Goal: Information Seeking & Learning: Check status

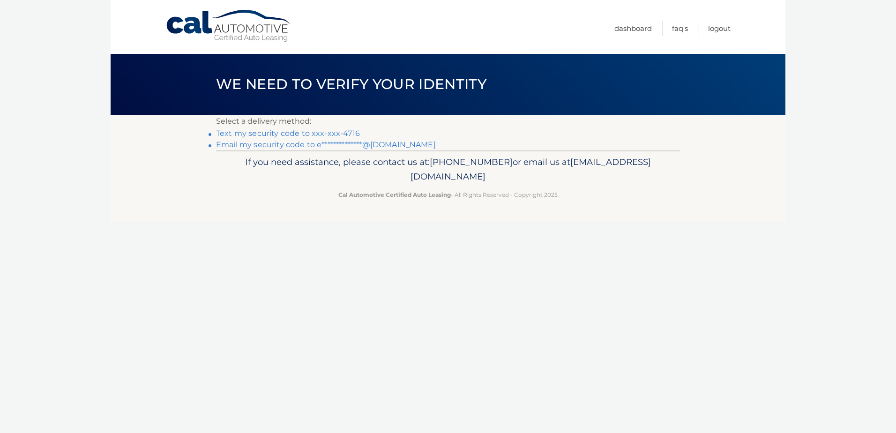
click at [323, 135] on link "Text my security code to xxx-xxx-4716" at bounding box center [288, 133] width 144 height 9
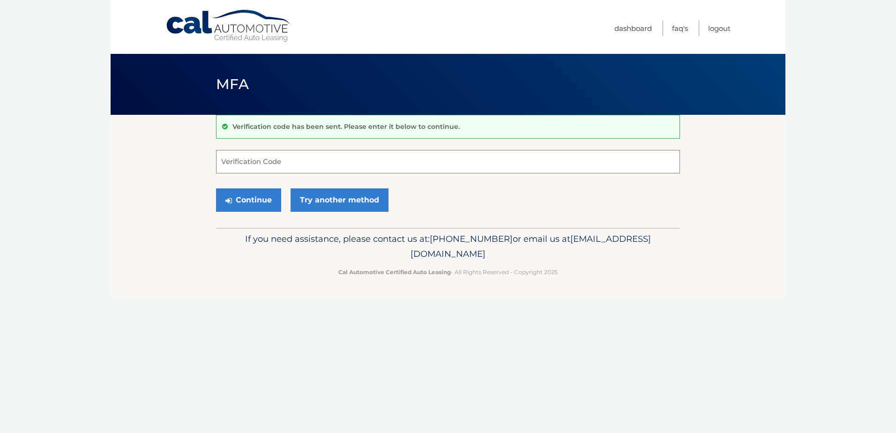
click at [305, 167] on input "Verification Code" at bounding box center [448, 161] width 464 height 23
type input "668995"
click at [216, 188] on button "Continue" at bounding box center [248, 199] width 65 height 23
click at [260, 206] on button "Continue" at bounding box center [248, 199] width 65 height 23
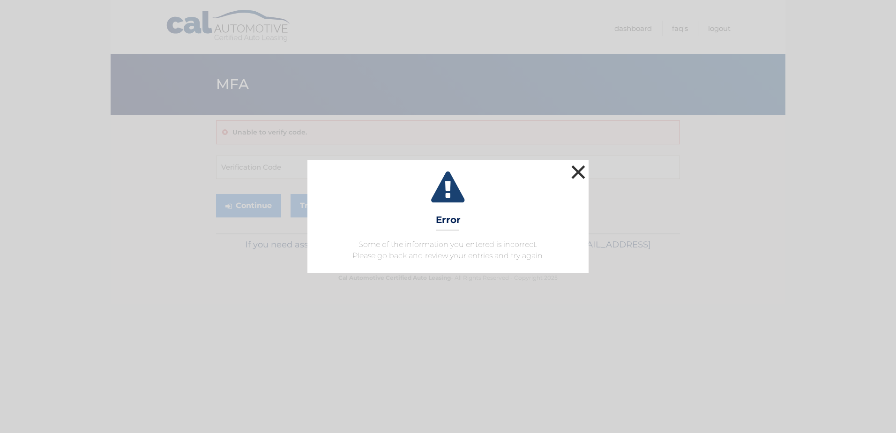
click at [582, 173] on button "×" at bounding box center [578, 172] width 19 height 19
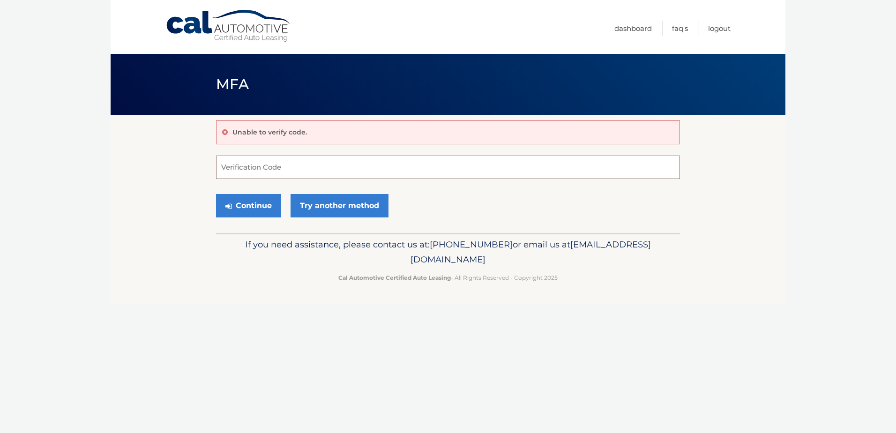
click at [308, 171] on input "Verification Code" at bounding box center [448, 167] width 464 height 23
type input "668995"
click at [257, 199] on button "Continue" at bounding box center [248, 205] width 65 height 23
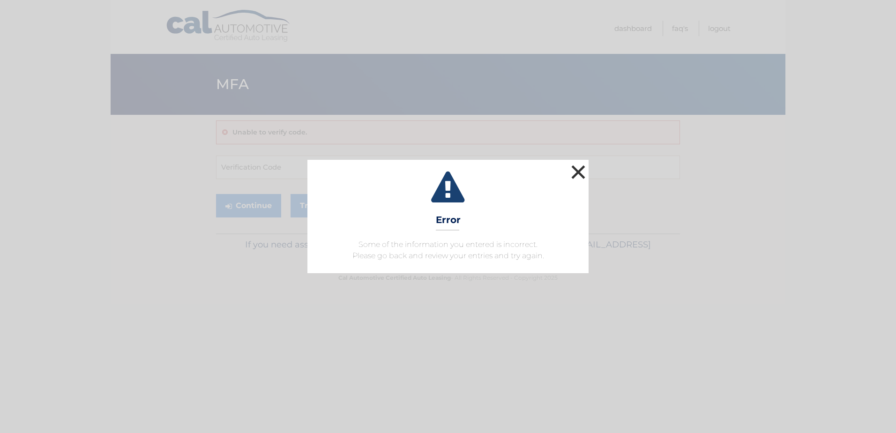
click at [575, 166] on button "×" at bounding box center [578, 172] width 19 height 19
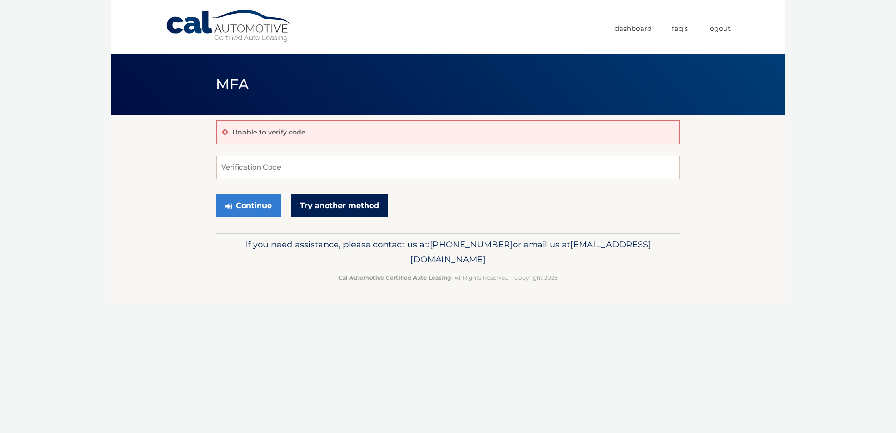
click at [324, 209] on link "Try another method" at bounding box center [340, 205] width 98 height 23
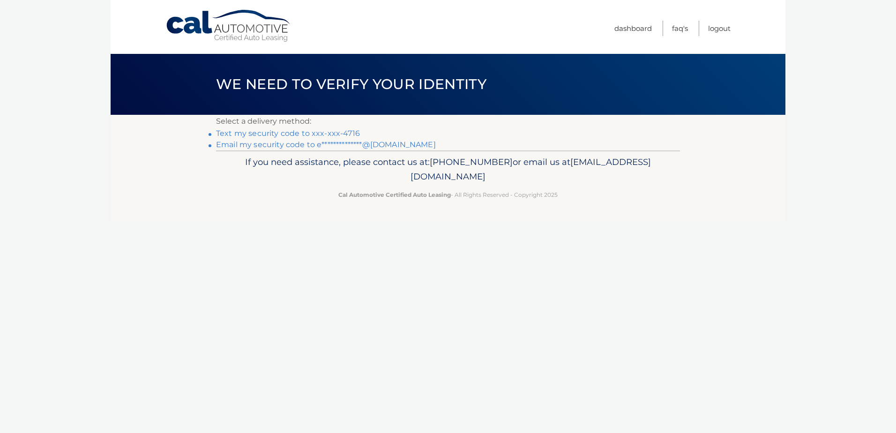
click at [313, 136] on link "Text my security code to xxx-xxx-4716" at bounding box center [288, 133] width 144 height 9
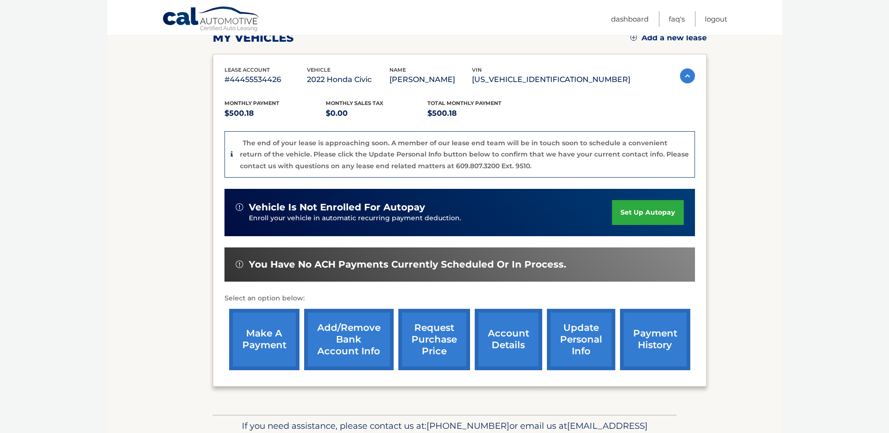
scroll to position [141, 0]
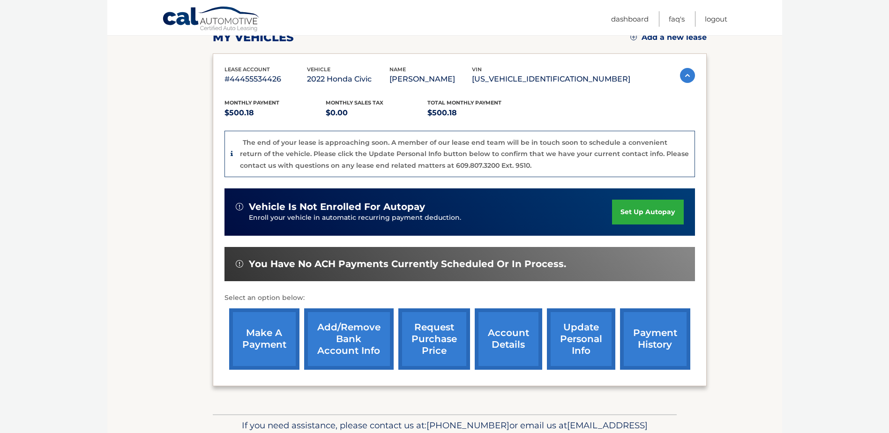
click at [178, 173] on section "my vehicles Add a new lease lease account #44455534426 vehicle 2022 Honda Civic…" at bounding box center [444, 194] width 675 height 440
click at [526, 332] on link "account details" at bounding box center [509, 338] width 68 height 61
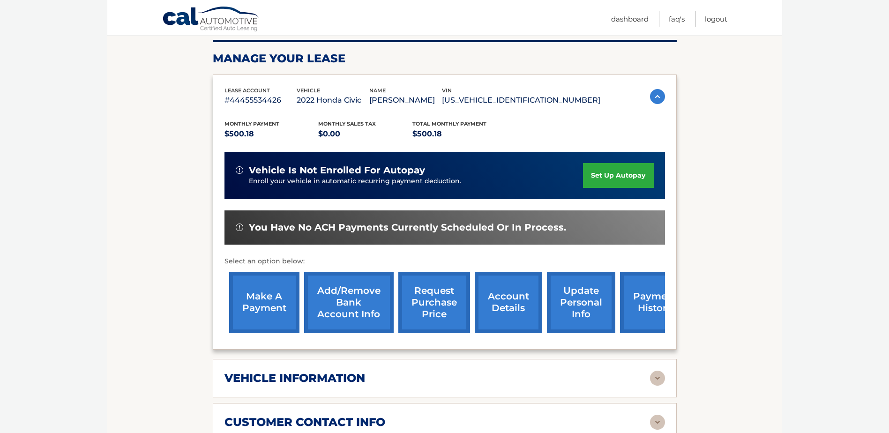
scroll to position [47, 0]
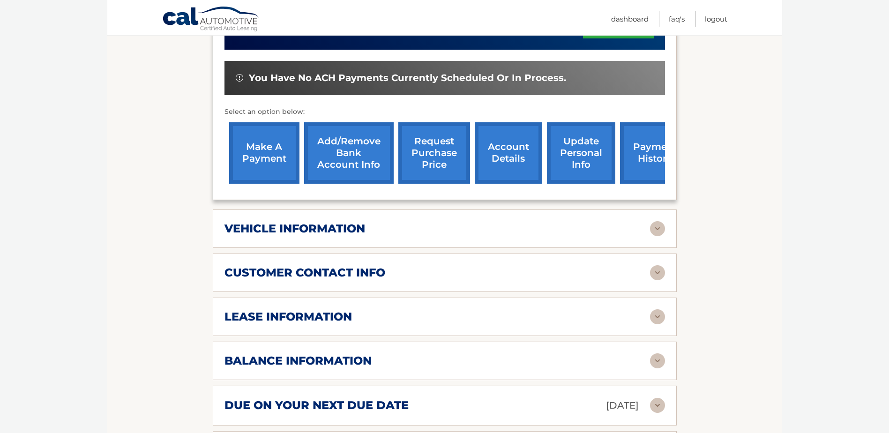
click at [269, 228] on h2 "vehicle information" at bounding box center [295, 229] width 141 height 14
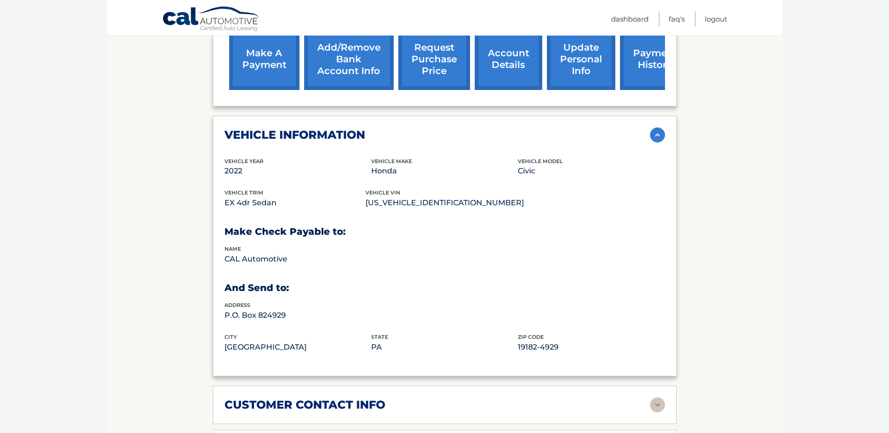
scroll to position [516, 0]
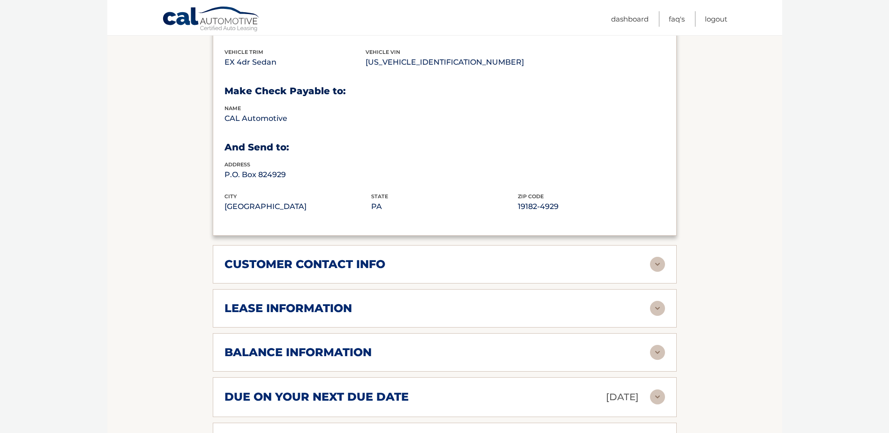
click at [263, 314] on h2 "lease information" at bounding box center [289, 308] width 128 height 14
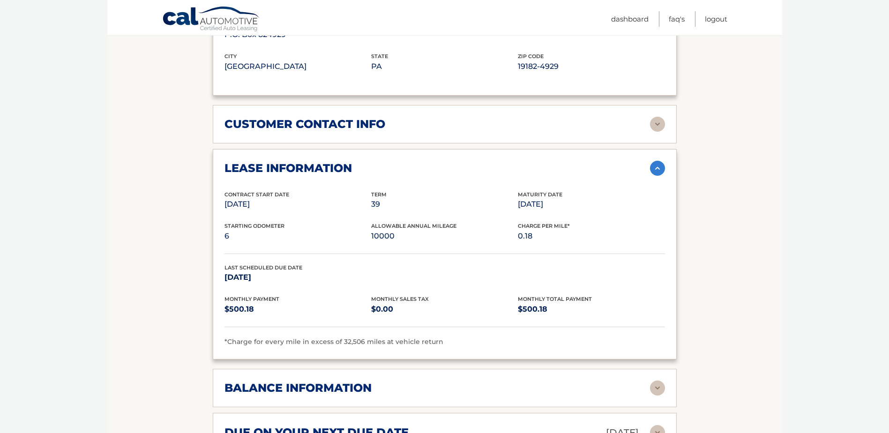
scroll to position [656, 0]
click at [195, 288] on section "Account Details | #44455534426 Back to Dashboard Manage Your Lease lease accoun…" at bounding box center [444, 79] width 675 height 1240
click at [193, 240] on section "Account Details | #44455534426 Back to Dashboard Manage Your Lease lease accoun…" at bounding box center [444, 79] width 675 height 1240
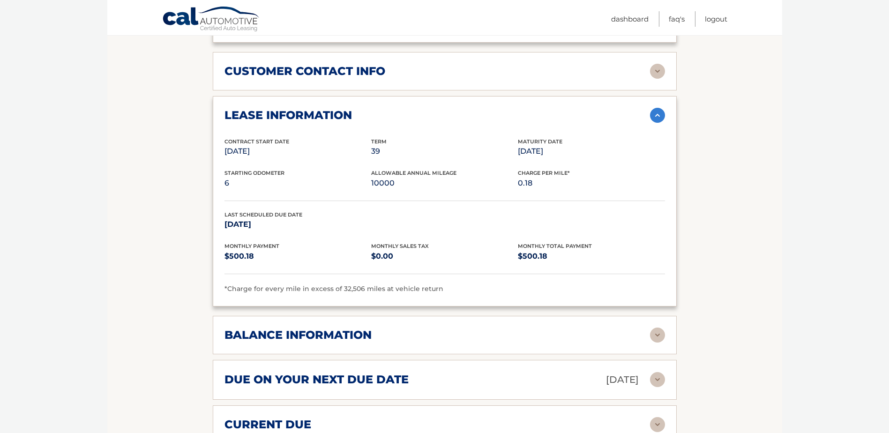
scroll to position [844, 0]
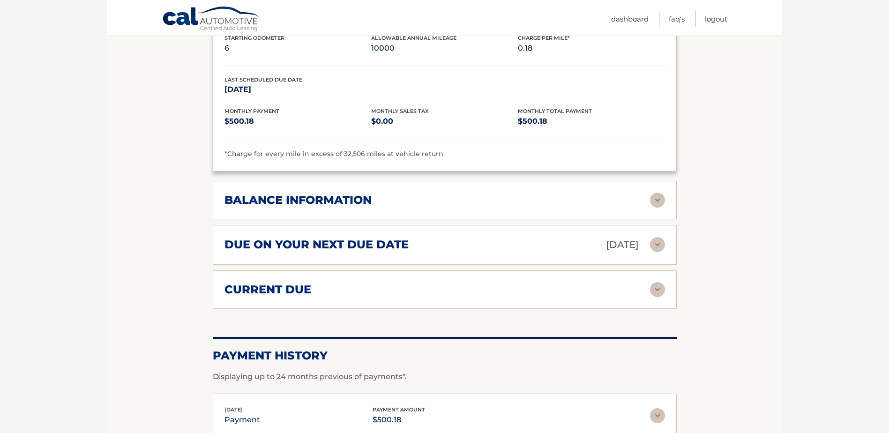
click at [253, 200] on h2 "balance information" at bounding box center [298, 200] width 147 height 14
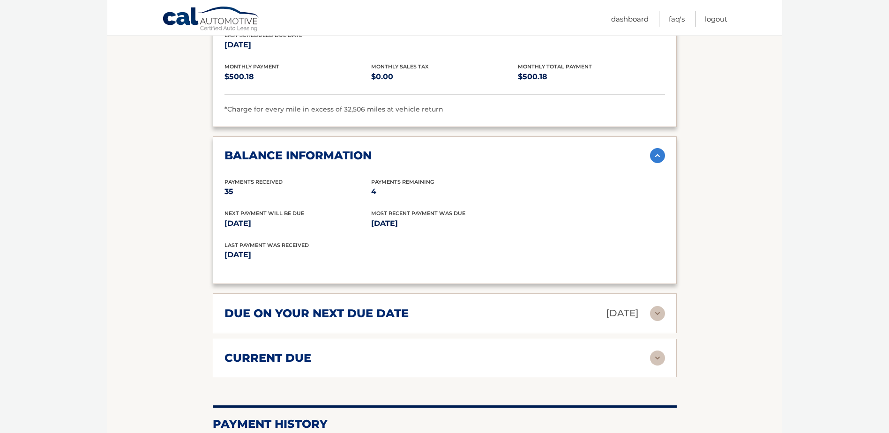
scroll to position [938, 0]
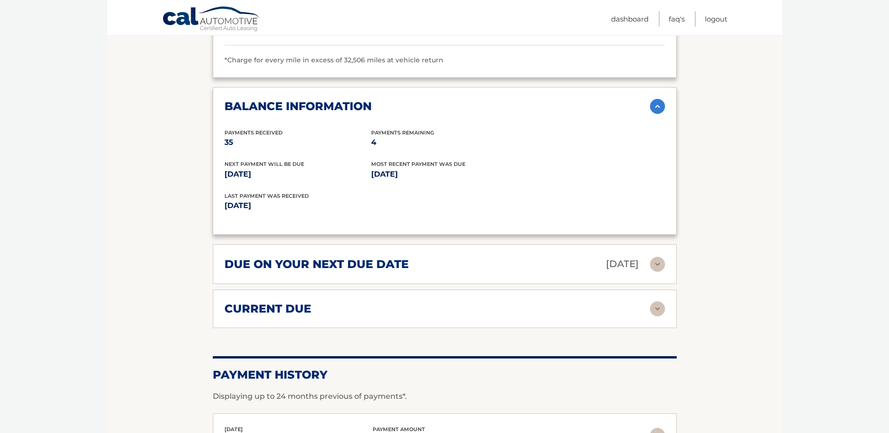
click at [259, 260] on h2 "due on your next due date" at bounding box center [317, 264] width 184 height 14
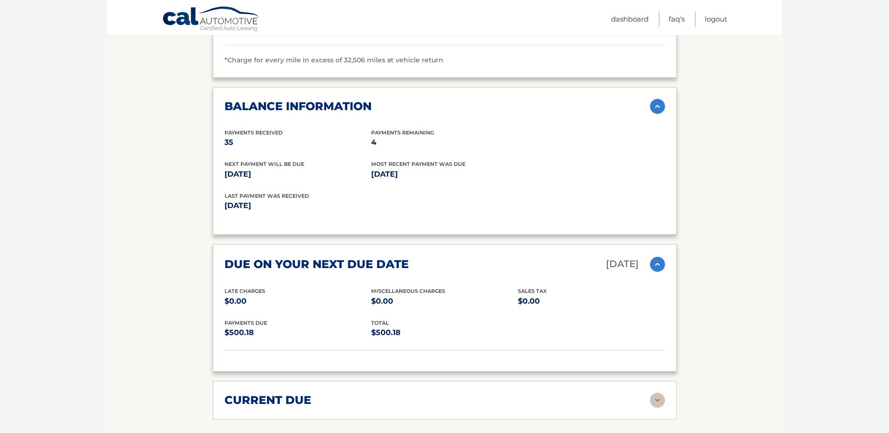
click at [249, 259] on h2 "due on your next due date" at bounding box center [317, 264] width 184 height 14
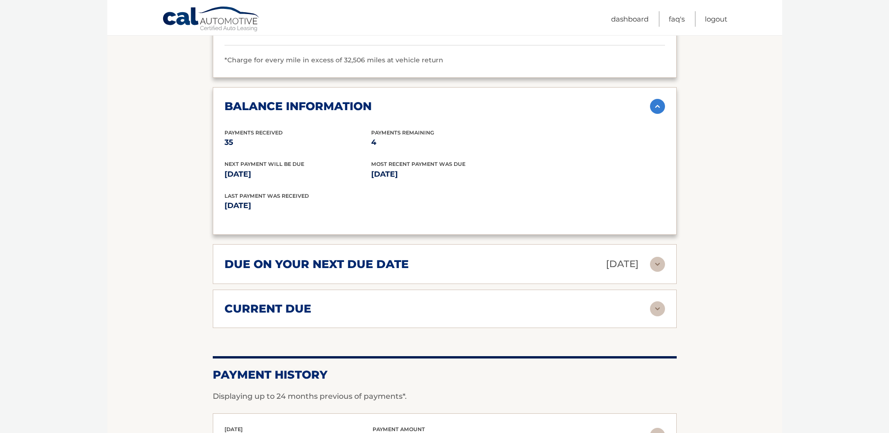
click at [276, 314] on h2 "current due" at bounding box center [268, 309] width 87 height 14
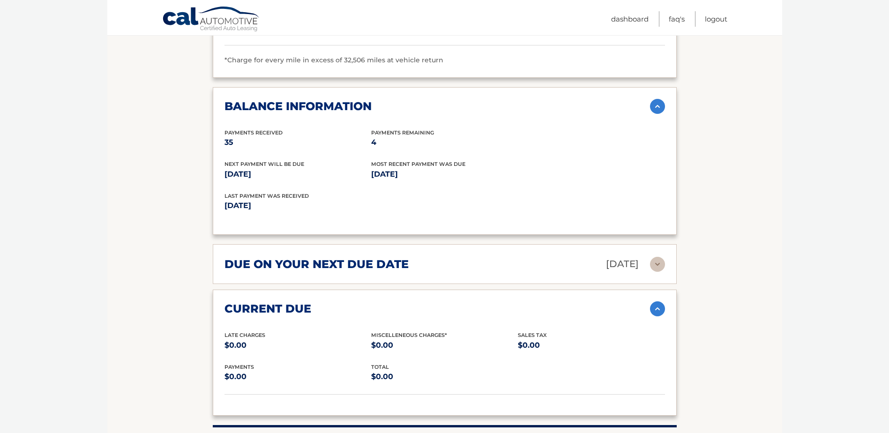
click at [274, 311] on h2 "current due" at bounding box center [268, 309] width 87 height 14
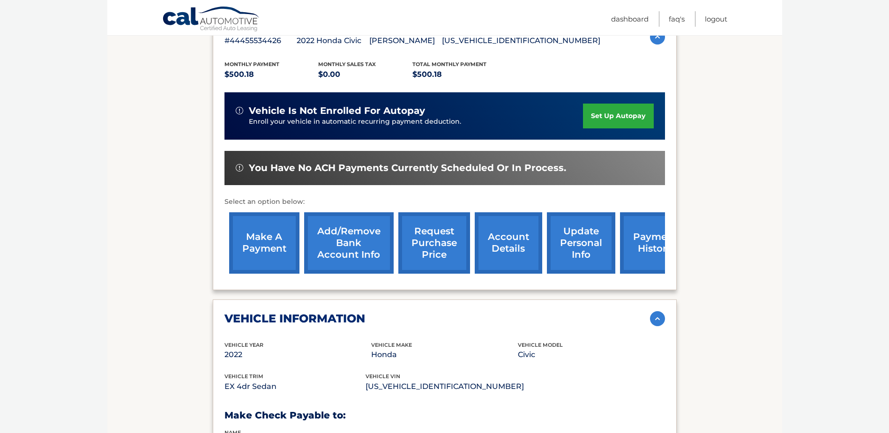
scroll to position [47, 0]
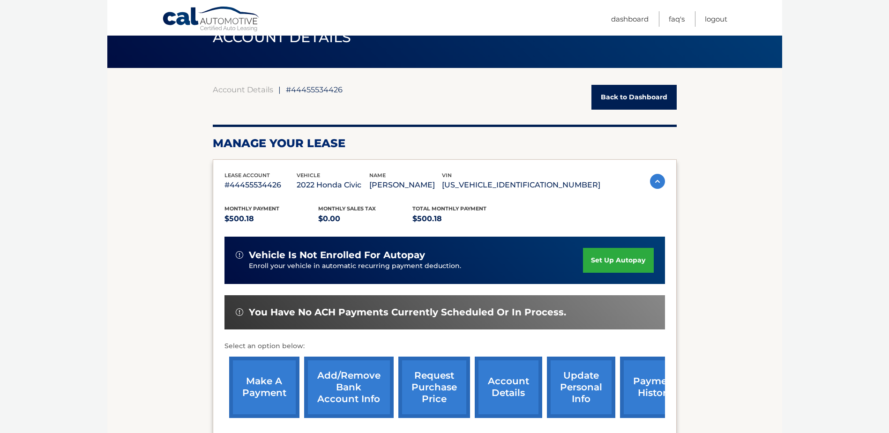
click at [651, 94] on link "Back to Dashboard" at bounding box center [634, 97] width 85 height 25
